Goal: Transaction & Acquisition: Purchase product/service

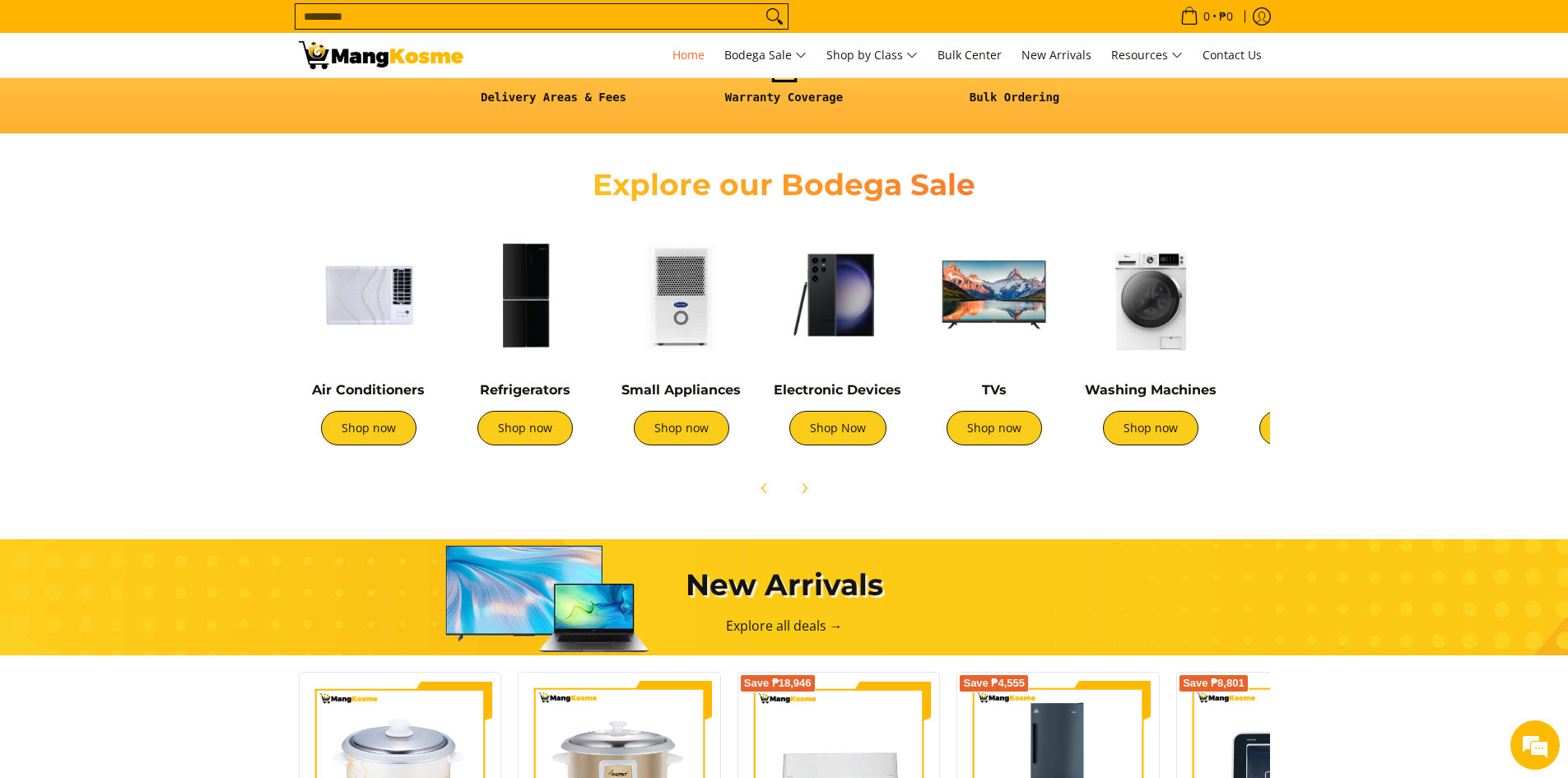
scroll to position [494, 0]
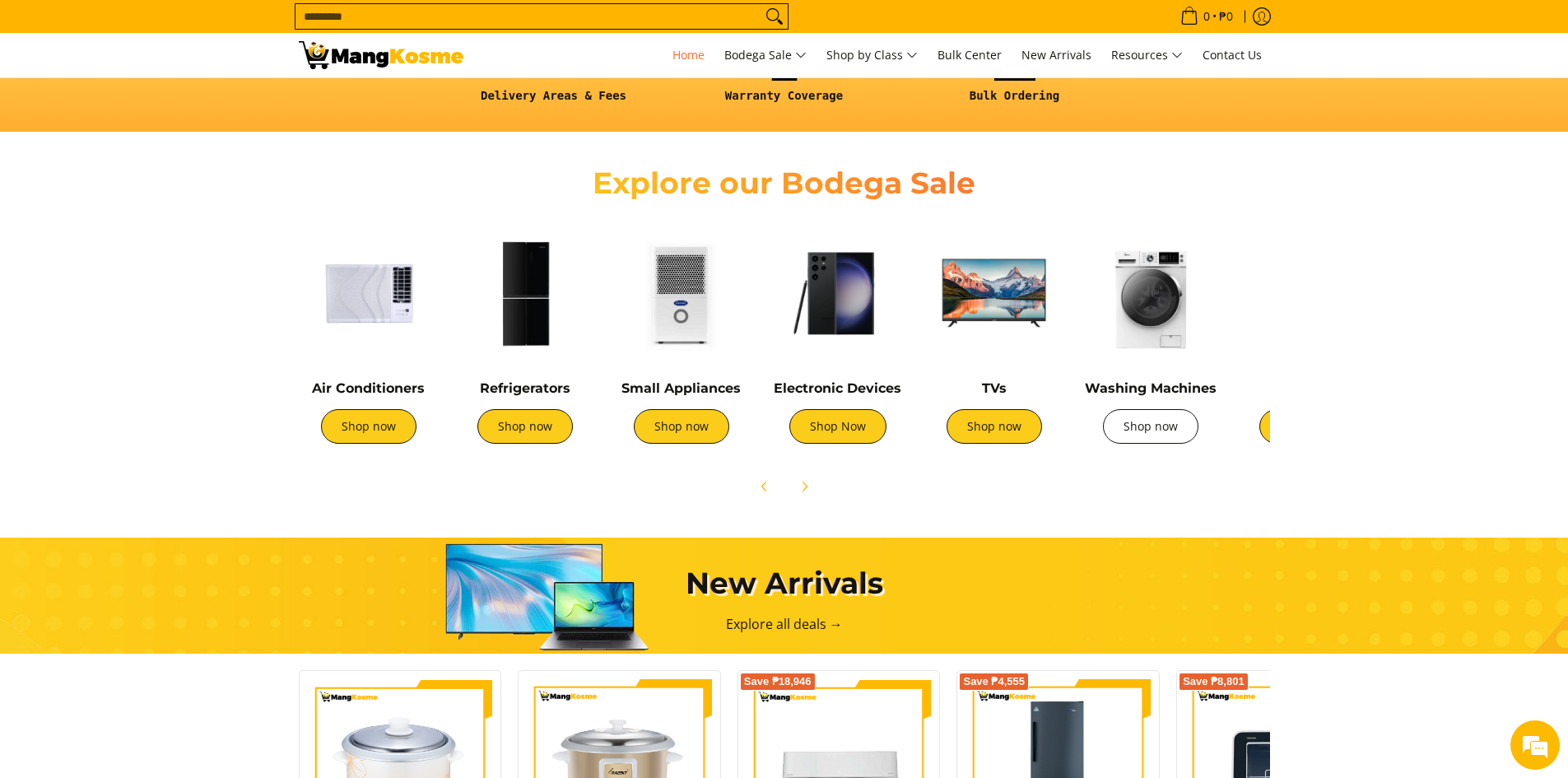
click at [1175, 431] on link "Shop now" at bounding box center [1150, 426] width 95 height 35
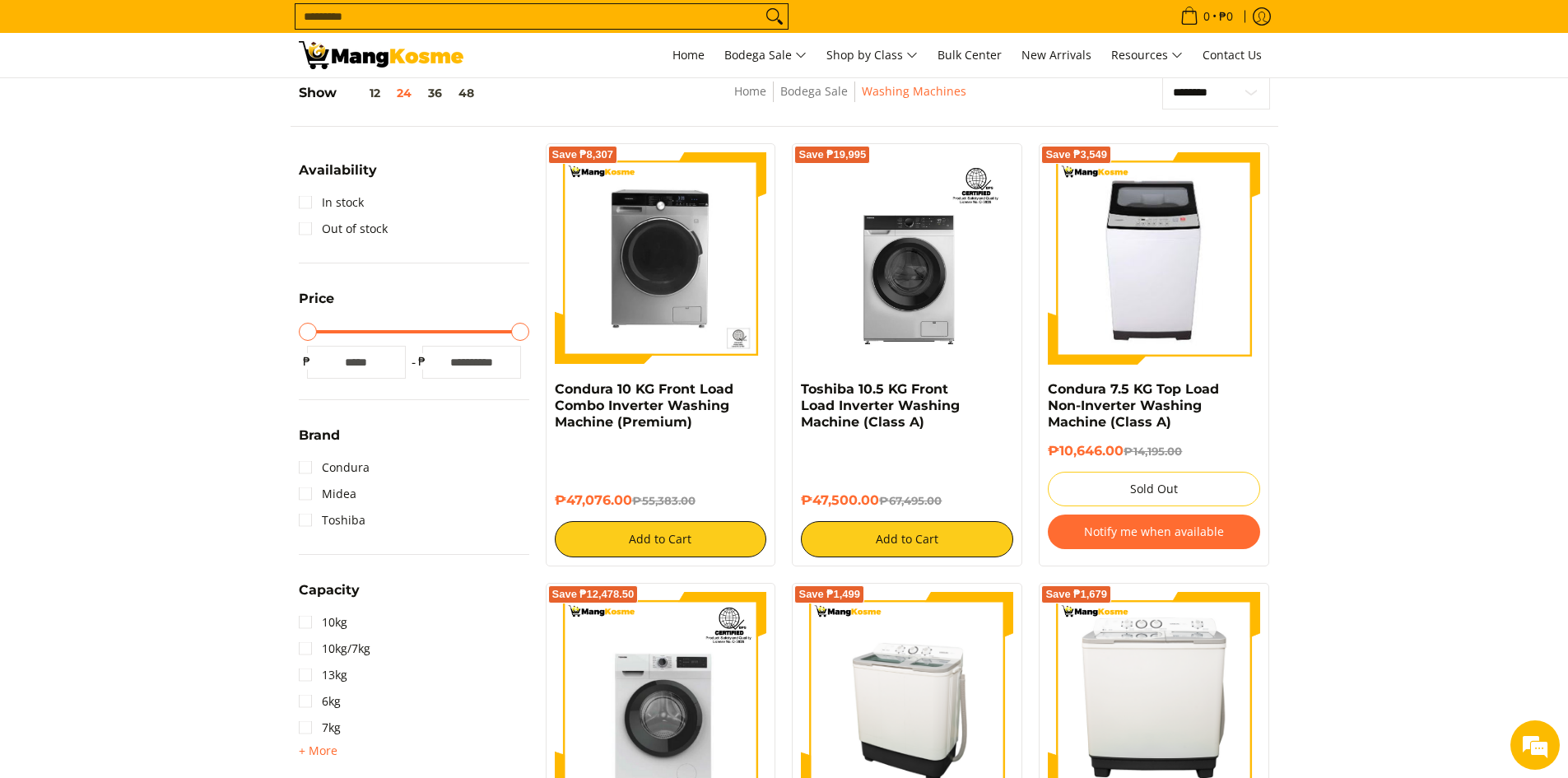
scroll to position [165, 0]
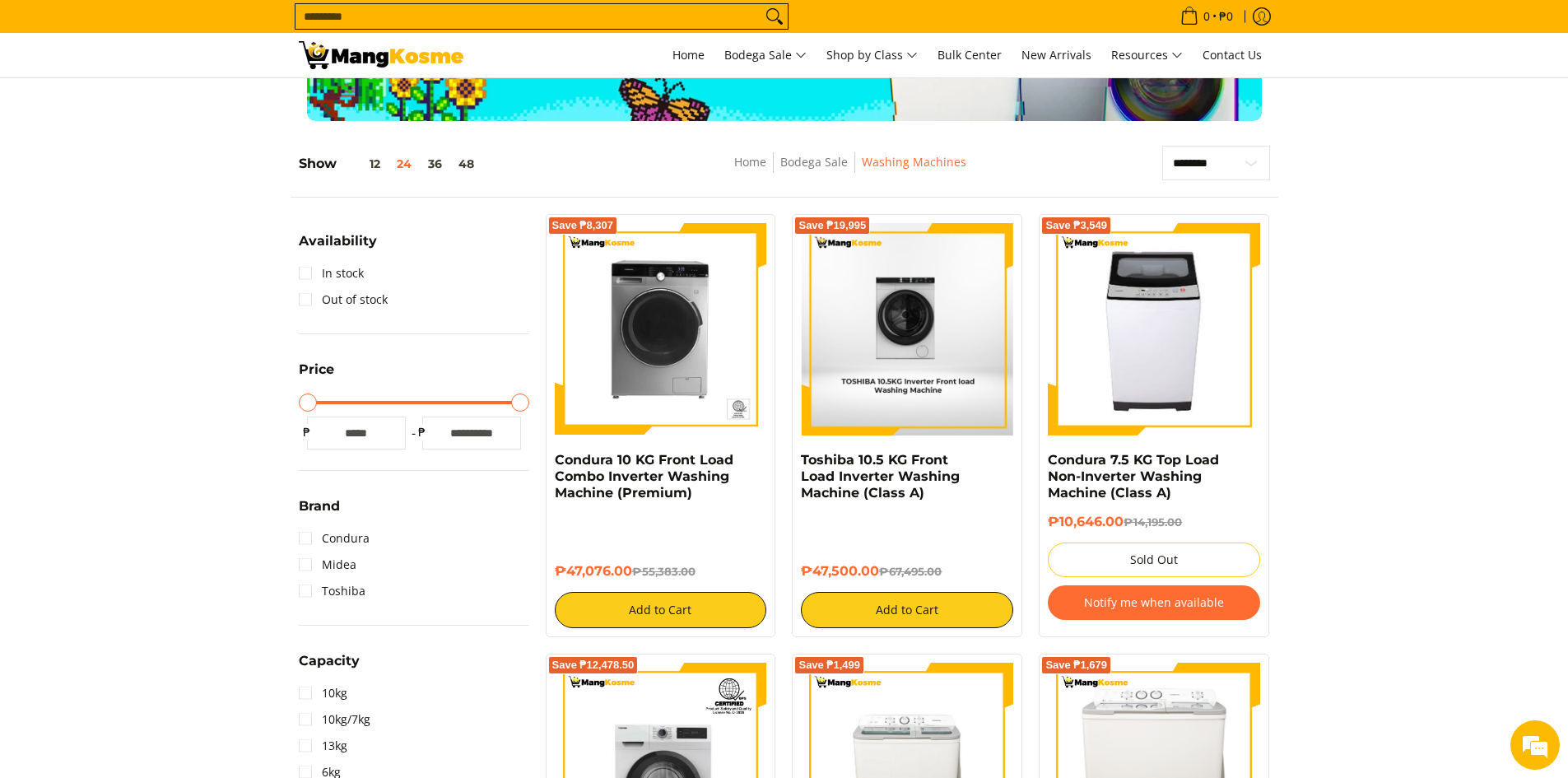
click at [936, 377] on img at bounding box center [907, 329] width 211 height 213
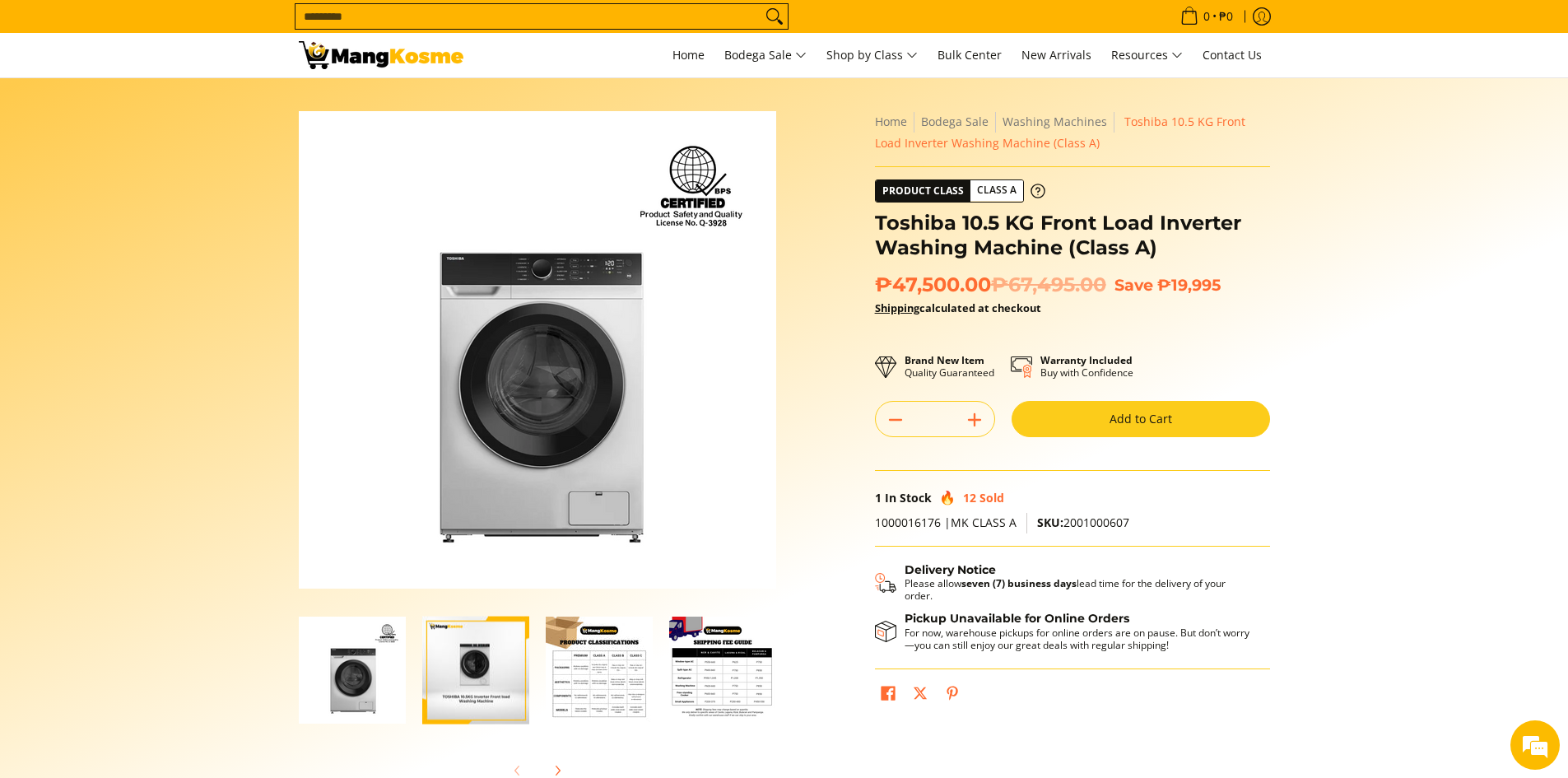
click at [546, 672] on img "Toshiba 10.5 KG Front Load Inverter Washing Machine (Class A)-3" at bounding box center [600, 671] width 107 height 107
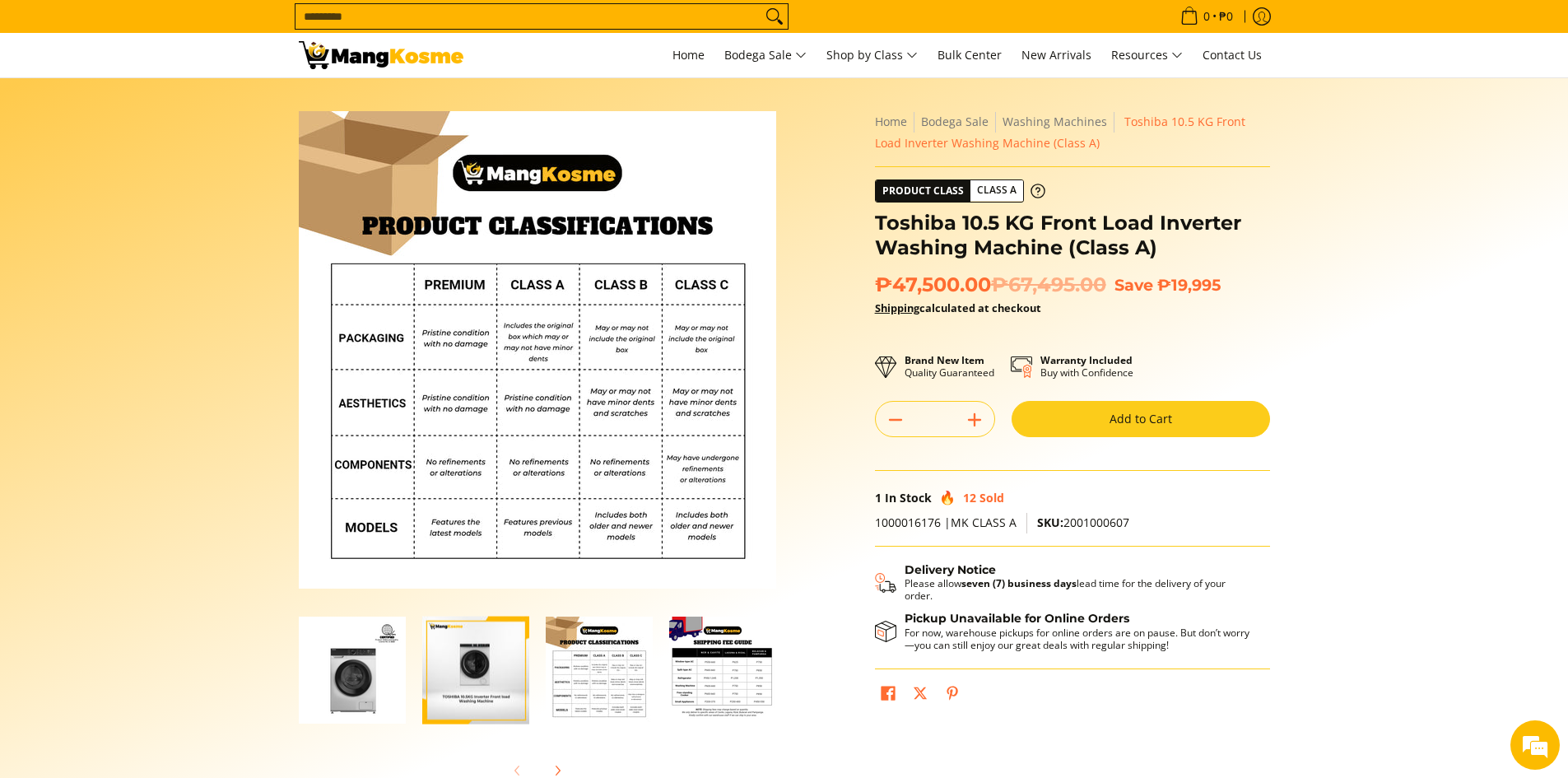
click at [730, 675] on img "Toshiba 10.5 KG Front Load Inverter Washing Machine (Class A)-4" at bounding box center [723, 671] width 107 height 107
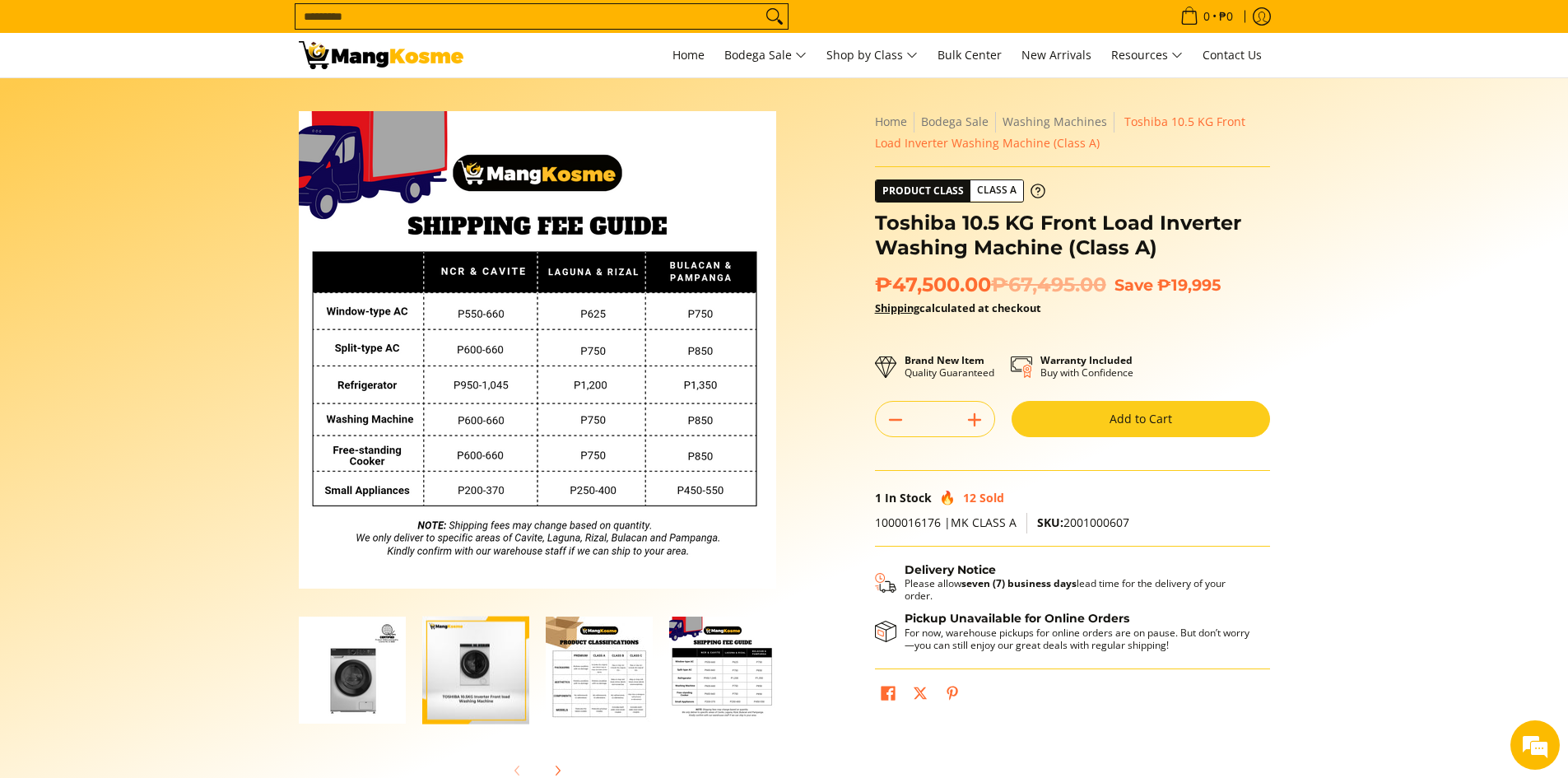
click at [586, 705] on img "Toshiba 10.5 KG Front Load Inverter Washing Machine (Class A)-3" at bounding box center [600, 671] width 107 height 107
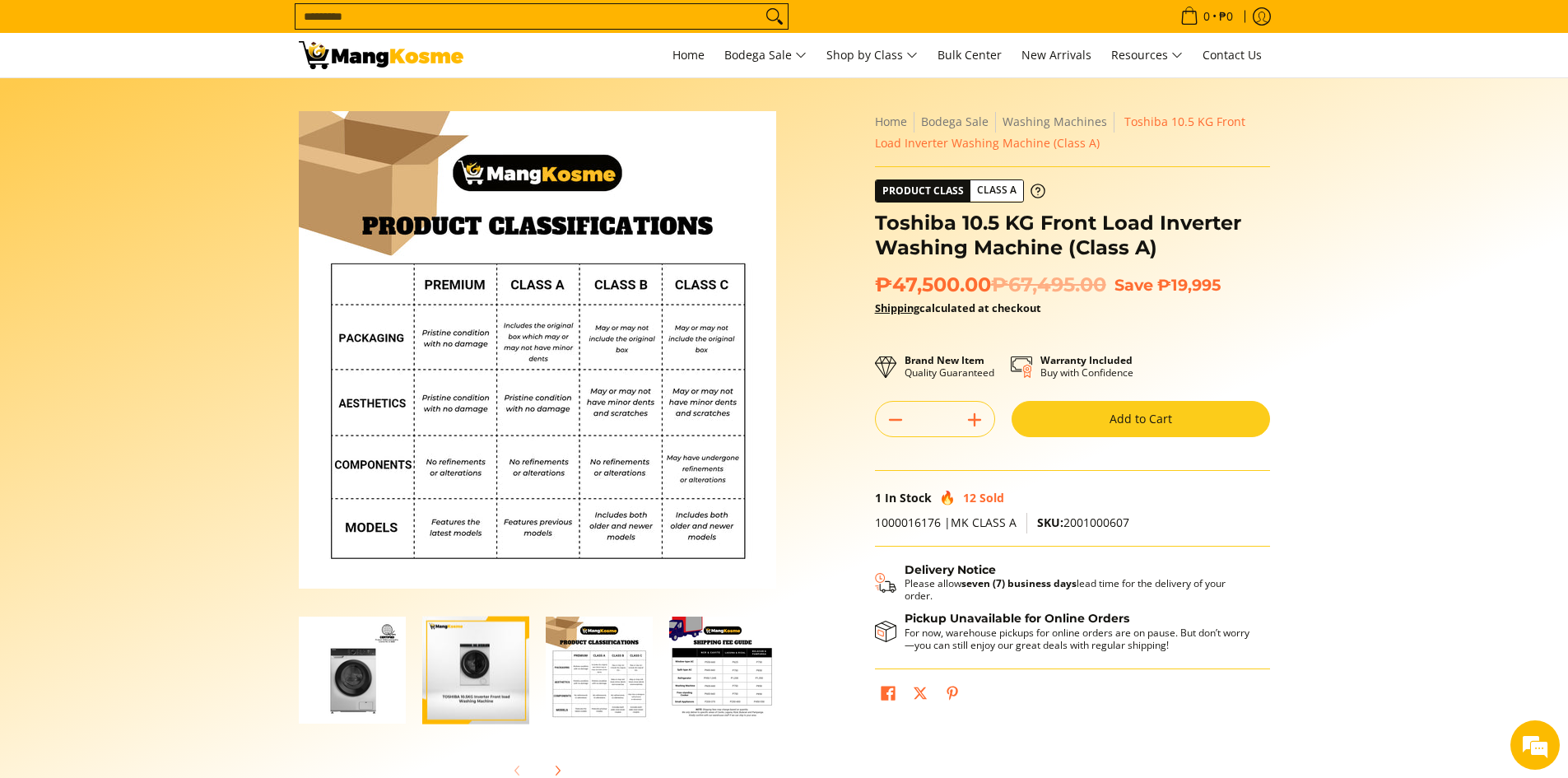
click at [470, 669] on img "toshiba-10.5-kilogram-front-load-inverter-automatic-washing-machine-front-view" at bounding box center [476, 671] width 107 height 127
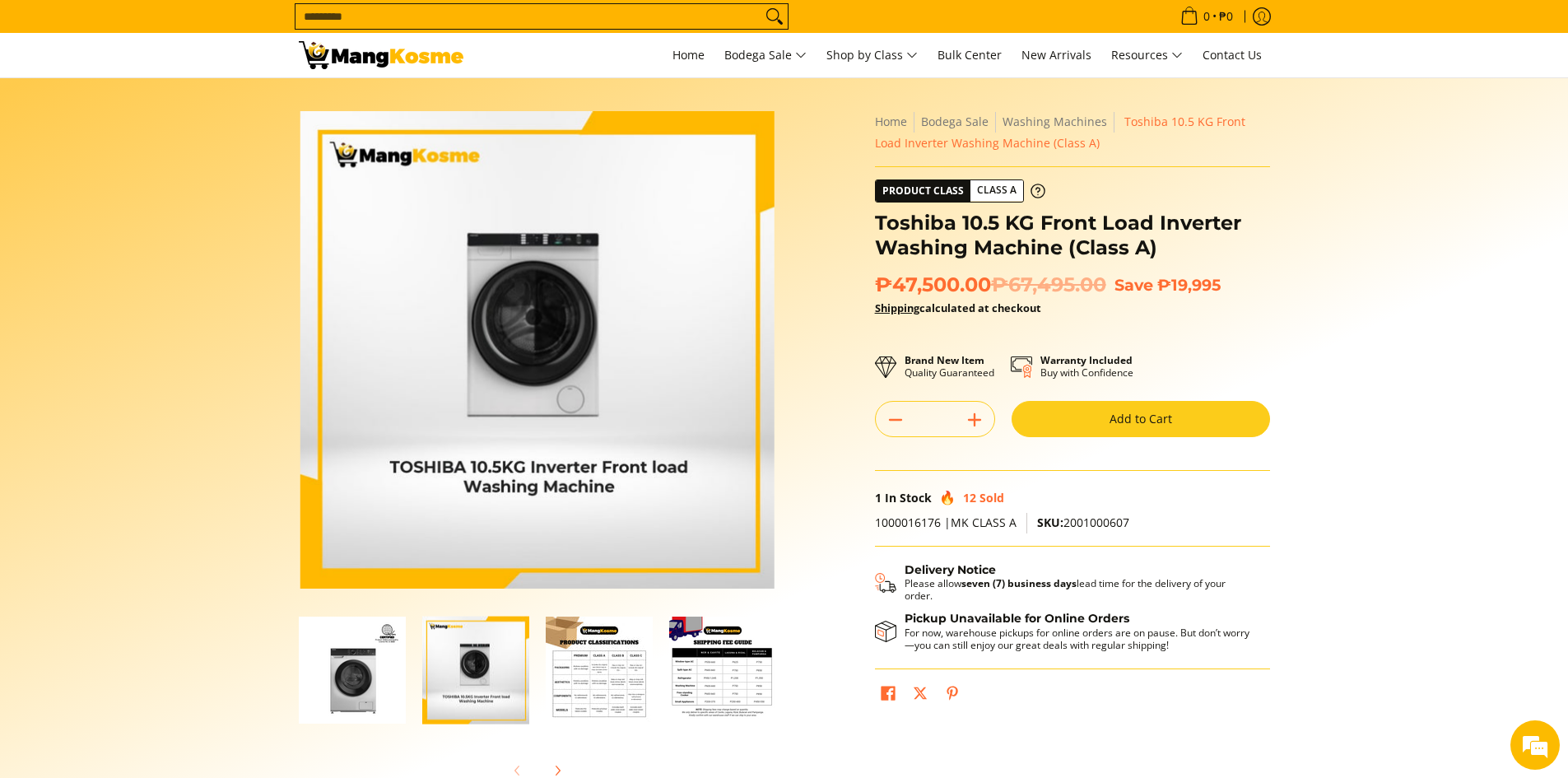
click at [390, 663] on img "Toshiba 10.5 KG Front Load Inverter Washing Machine (Class A)-1" at bounding box center [352, 671] width 107 height 107
